Goal: Task Accomplishment & Management: Complete application form

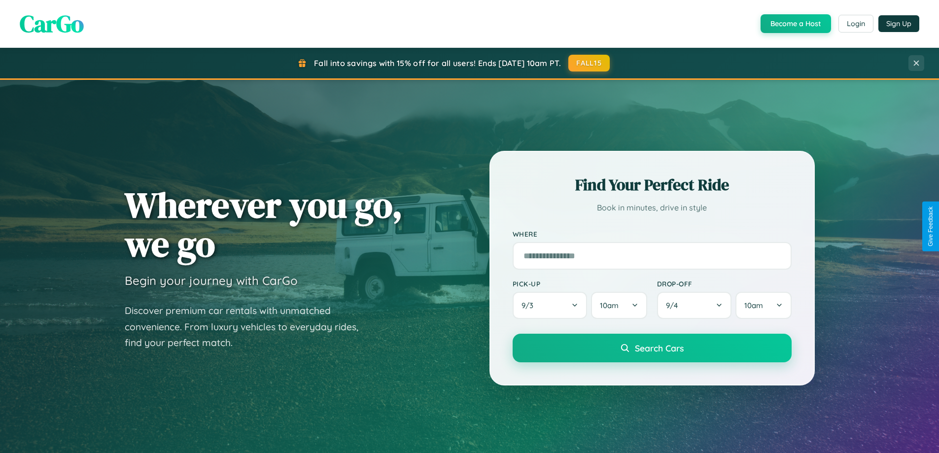
scroll to position [425, 0]
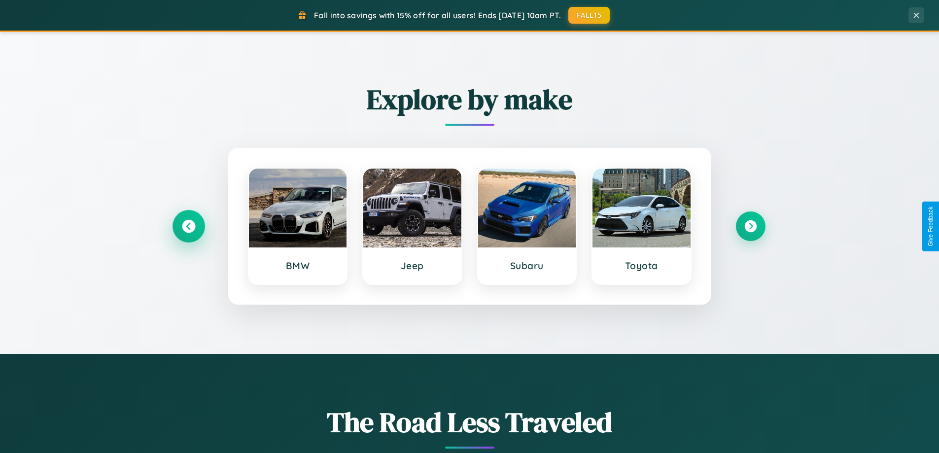
click at [188, 226] on icon at bounding box center [188, 226] width 13 height 13
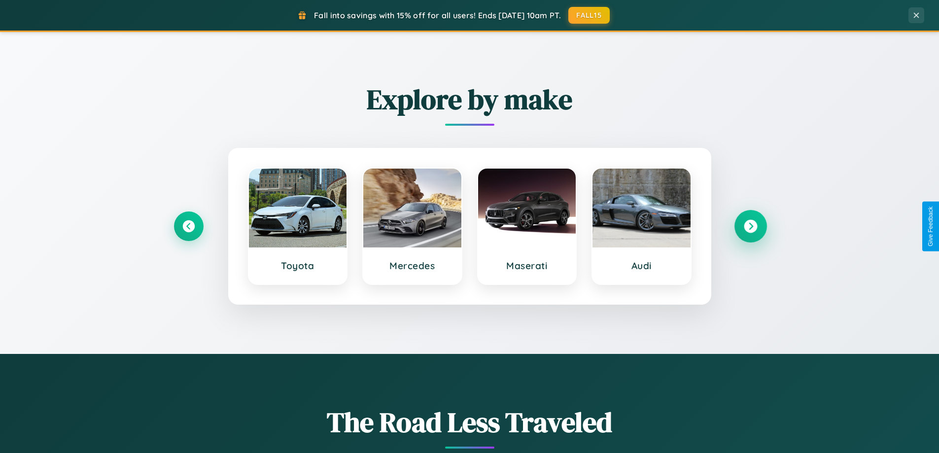
click at [750, 226] on icon at bounding box center [750, 226] width 13 height 13
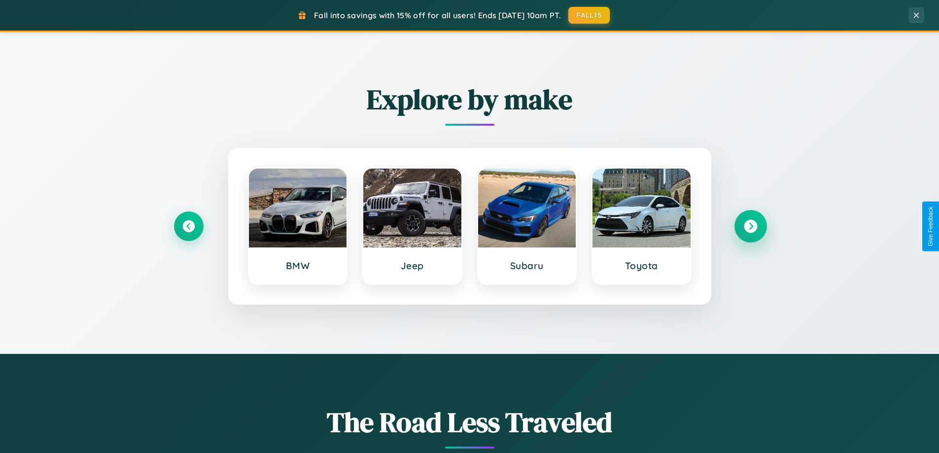
click at [750, 226] on icon at bounding box center [750, 226] width 13 height 13
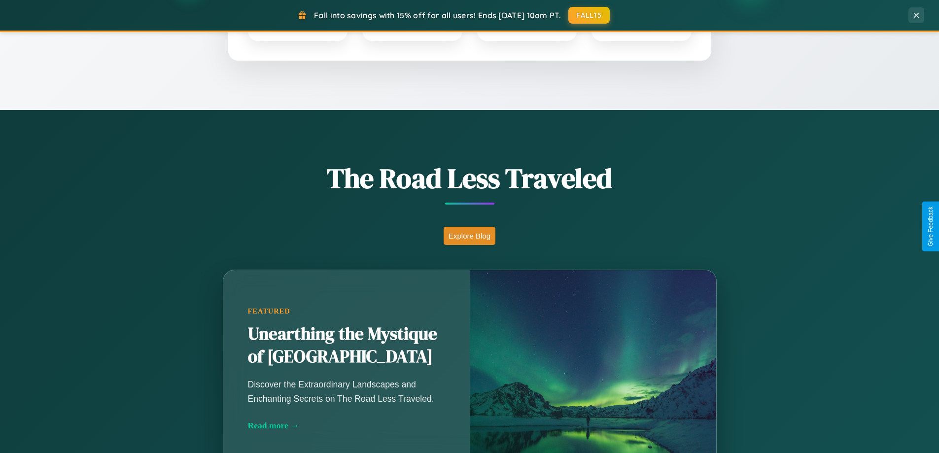
scroll to position [678, 0]
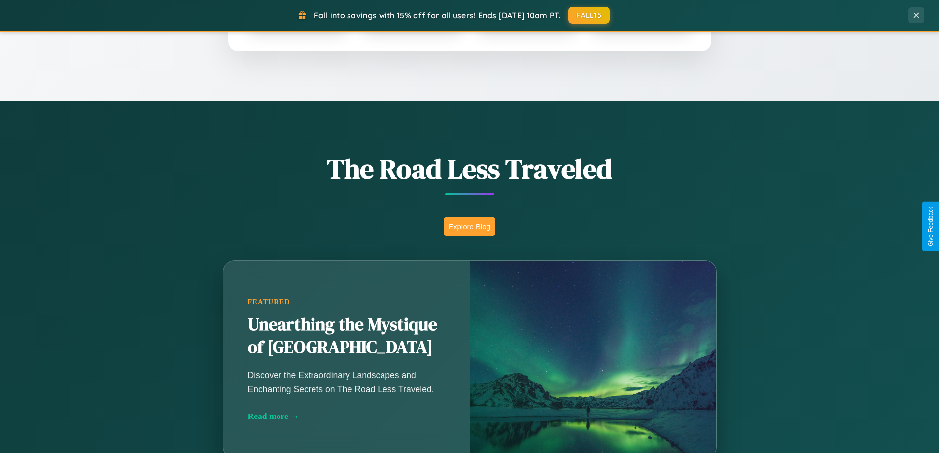
click at [469, 226] on button "Explore Blog" at bounding box center [470, 226] width 52 height 18
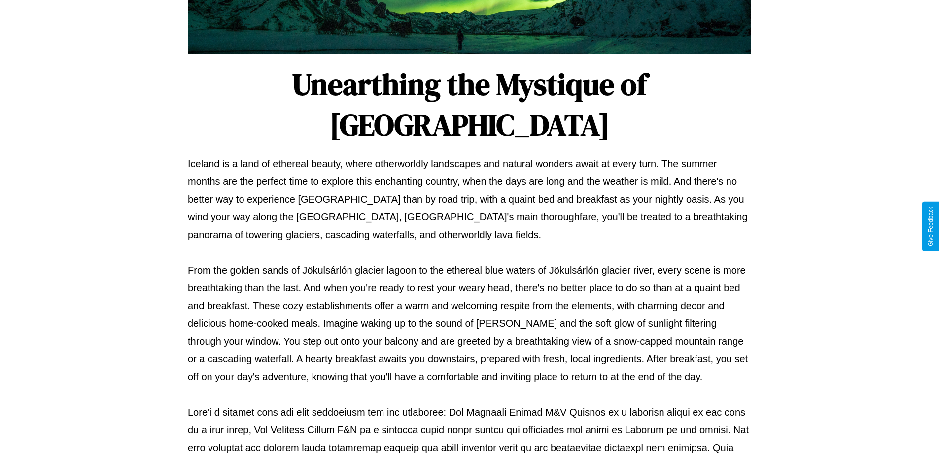
scroll to position [319, 0]
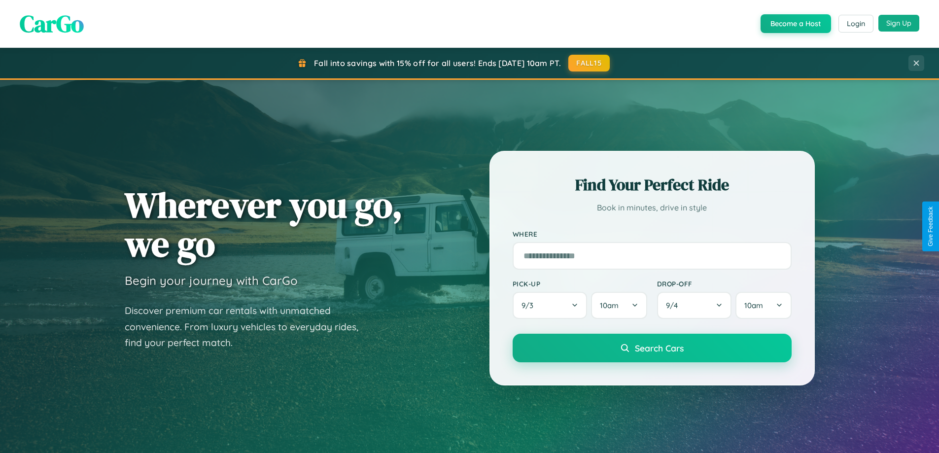
click at [899, 23] on button "Sign Up" at bounding box center [899, 23] width 41 height 17
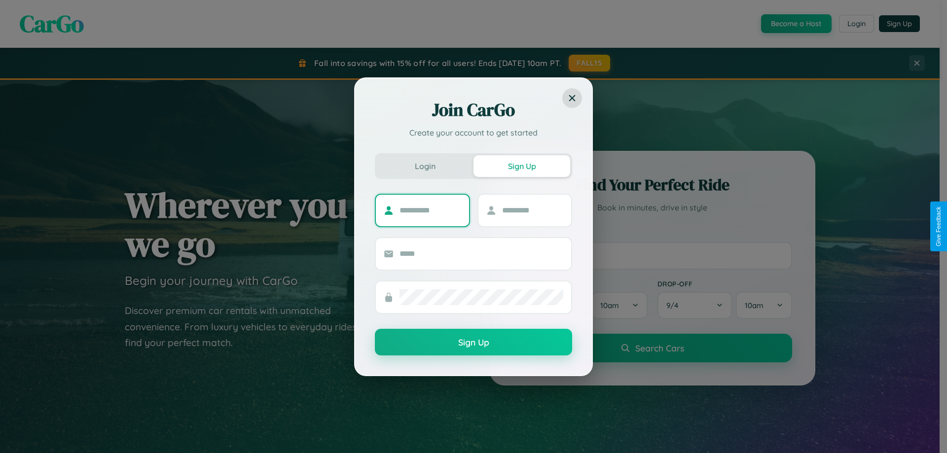
click at [430, 210] on input "text" at bounding box center [430, 211] width 62 height 16
type input "*****"
click at [532, 210] on input "text" at bounding box center [533, 211] width 62 height 16
type input "******"
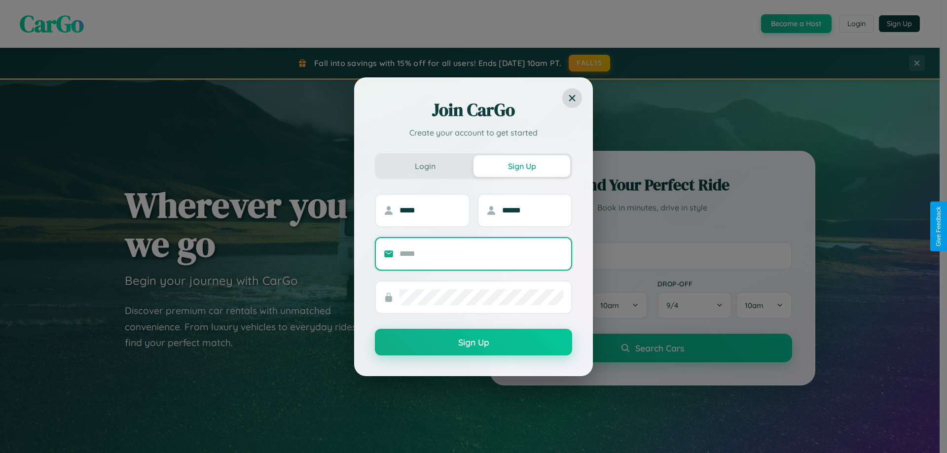
click at [481, 253] on input "text" at bounding box center [481, 254] width 164 height 16
type input "**********"
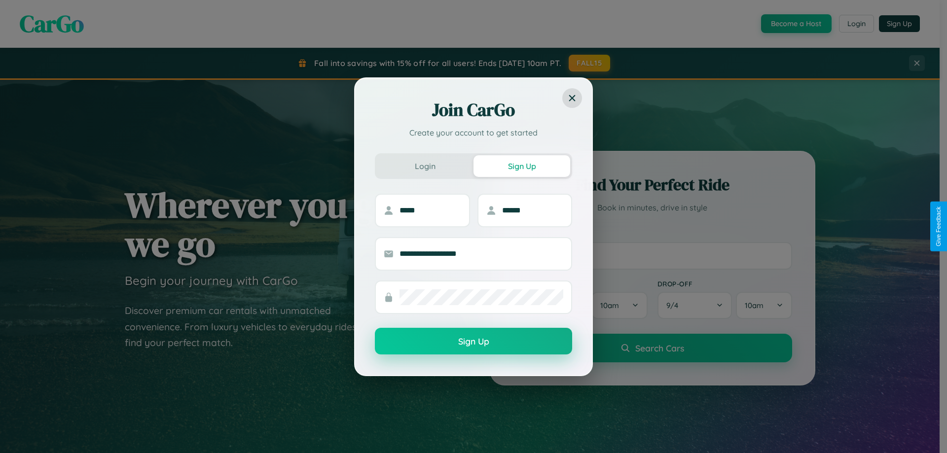
click at [473, 342] on button "Sign Up" at bounding box center [473, 341] width 197 height 27
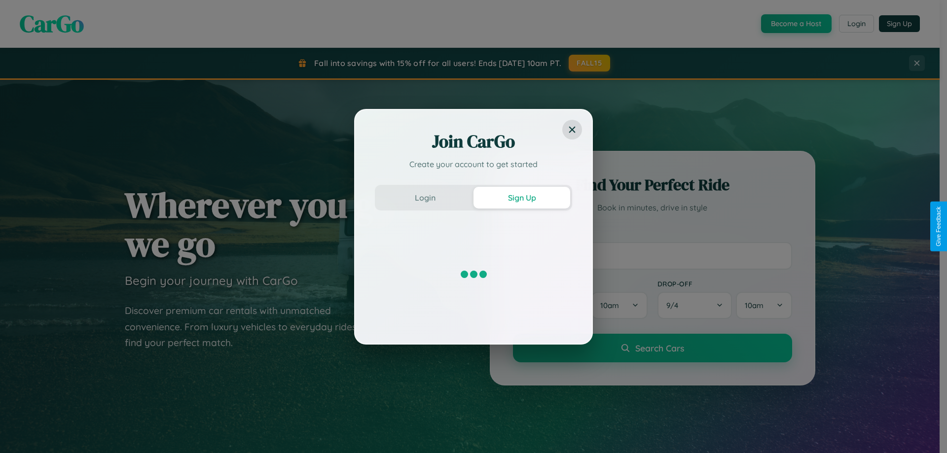
click at [795, 24] on div "Join CarGo Create your account to get started Login Sign Up" at bounding box center [473, 226] width 947 height 453
click at [522, 197] on button "Sign Up" at bounding box center [521, 198] width 97 height 22
